Goal: Ask a question

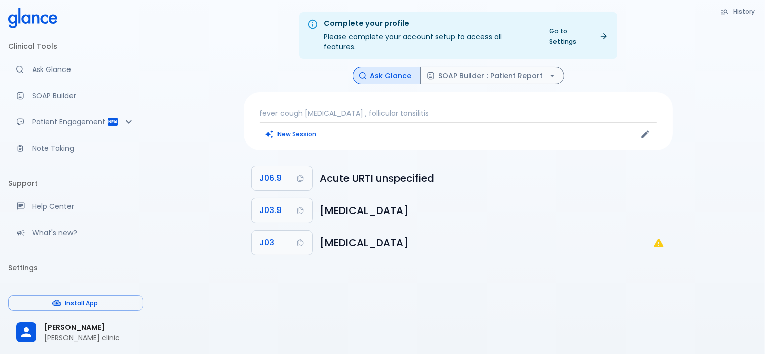
click at [459, 108] on p "fever cough [MEDICAL_DATA] , follicular tonsilitis" at bounding box center [458, 113] width 397 height 10
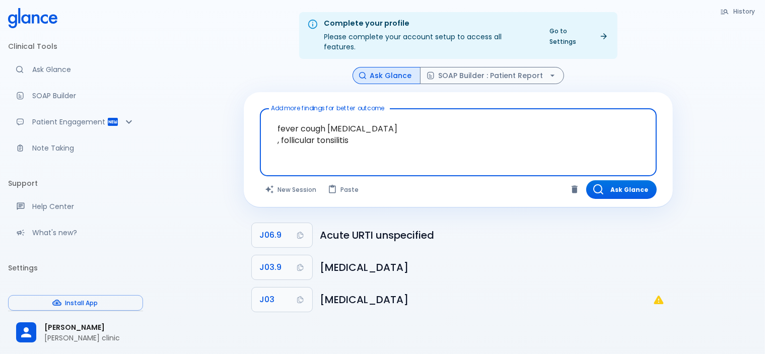
drag, startPoint x: 415, startPoint y: 121, endPoint x: 395, endPoint y: 128, distance: 21.3
click at [402, 130] on textarea "fever cough [MEDICAL_DATA] , follicular tonsilitis" at bounding box center [458, 134] width 383 height 43
drag, startPoint x: 281, startPoint y: 115, endPoint x: 449, endPoint y: 134, distance: 169.3
click at [449, 134] on textarea "fever cough [MEDICAL_DATA] , follicular tonsilitis" at bounding box center [458, 134] width 383 height 43
type textarea "f"
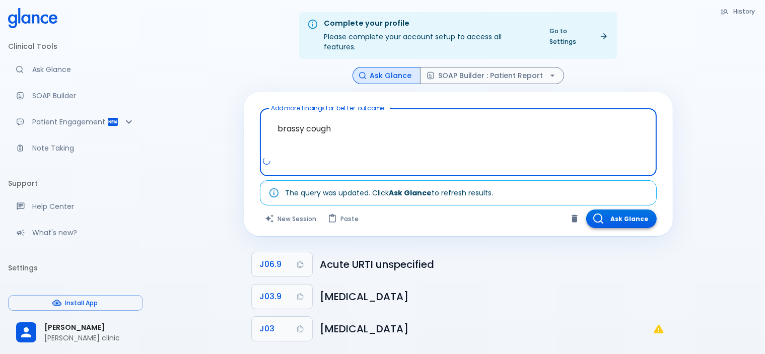
type textarea "brassy cough"
click at [643, 210] on button "Ask Glance" at bounding box center [621, 219] width 71 height 19
